Goal: Book appointment/travel/reservation

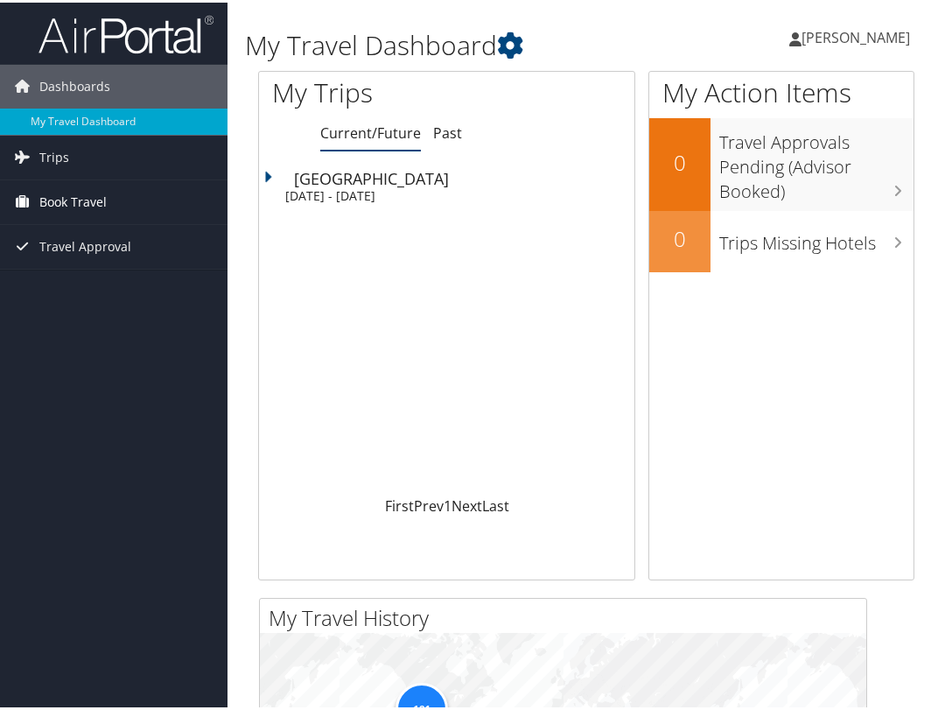
click at [83, 195] on span "Book Travel" at bounding box center [72, 200] width 67 height 44
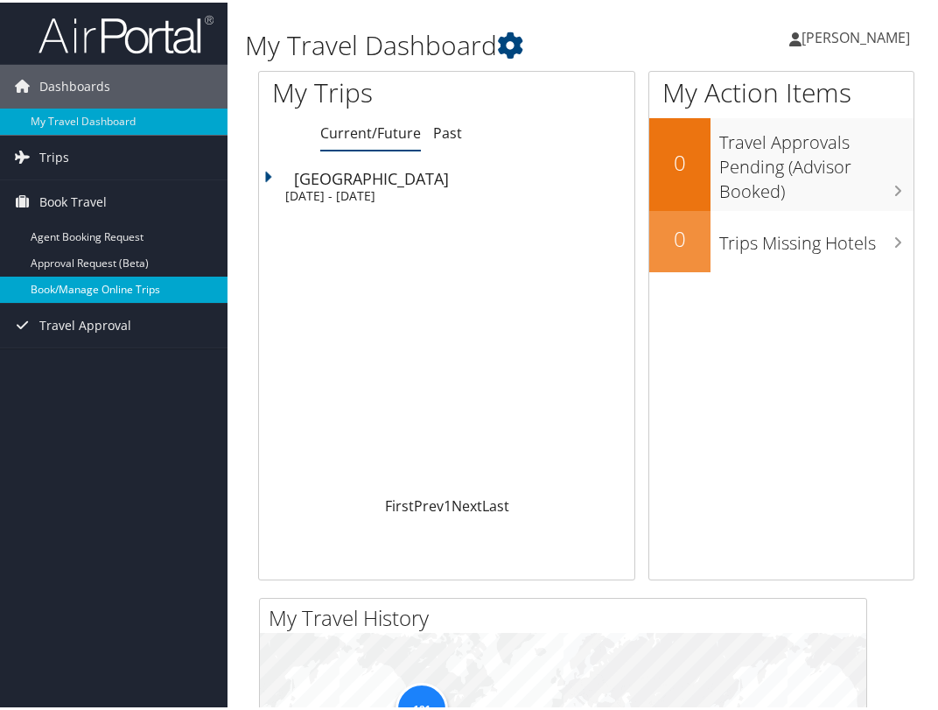
click at [81, 283] on link "Book/Manage Online Trips" at bounding box center [114, 287] width 228 height 26
